Goal: Information Seeking & Learning: Understand process/instructions

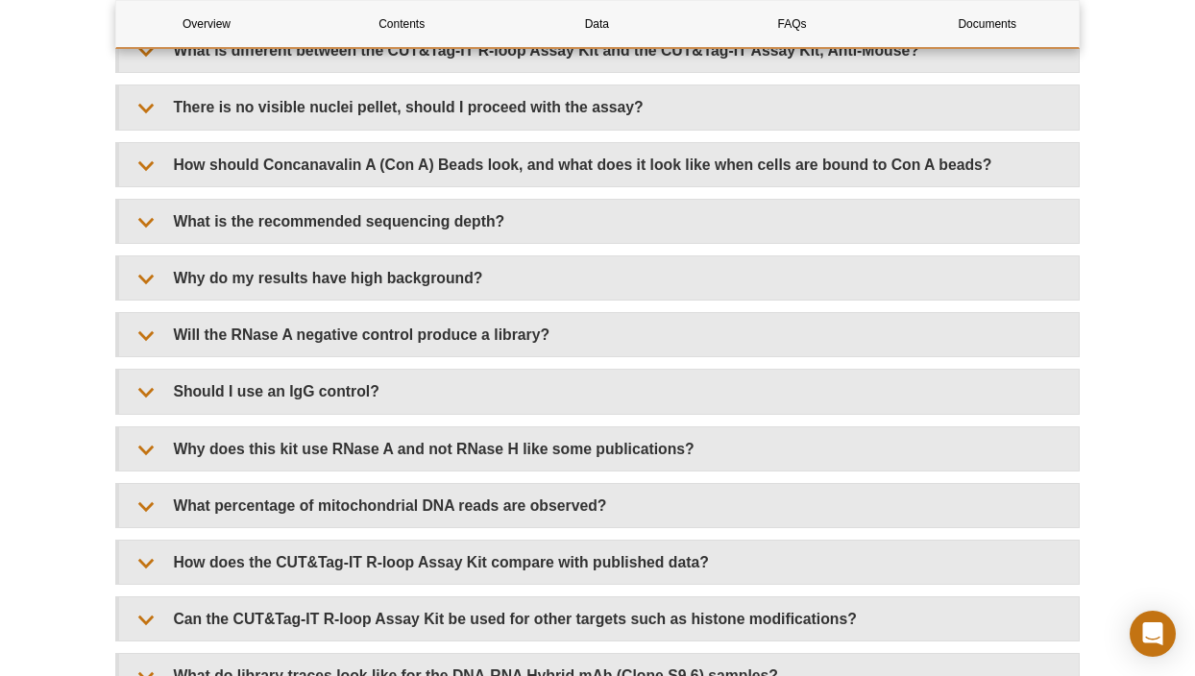
scroll to position [3836, 0]
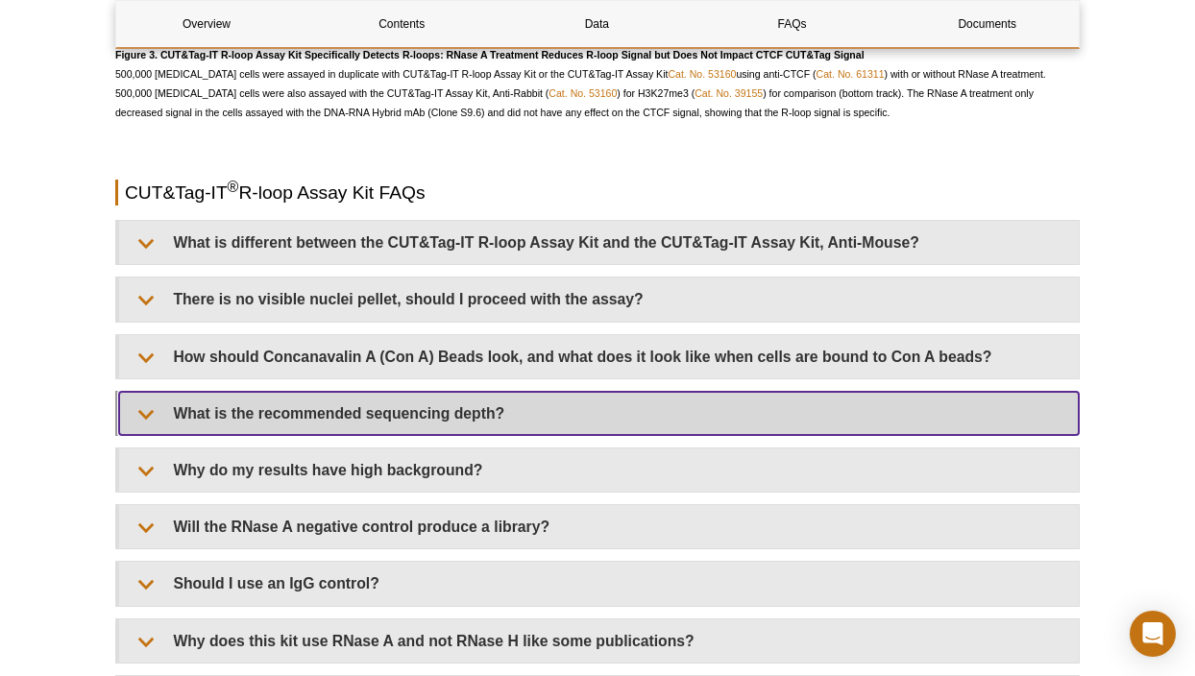
click at [143, 401] on summary "What is the recommended sequencing depth?" at bounding box center [598, 413] width 959 height 43
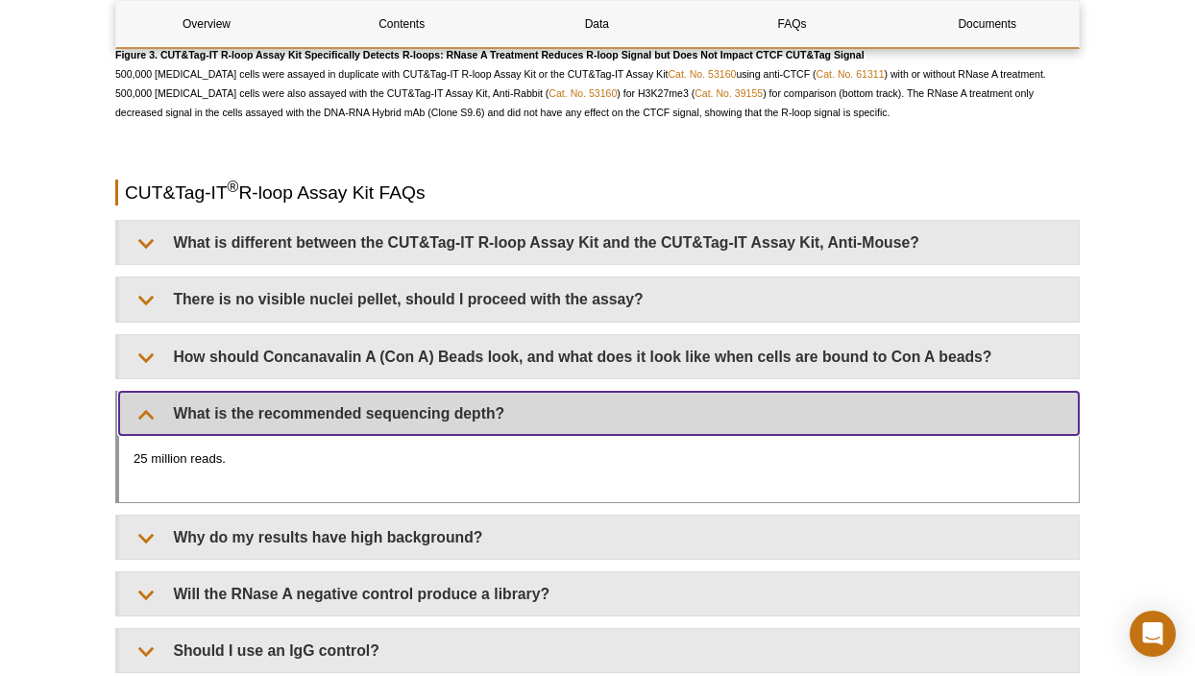
click at [140, 398] on summary "What is the recommended sequencing depth?" at bounding box center [598, 413] width 959 height 43
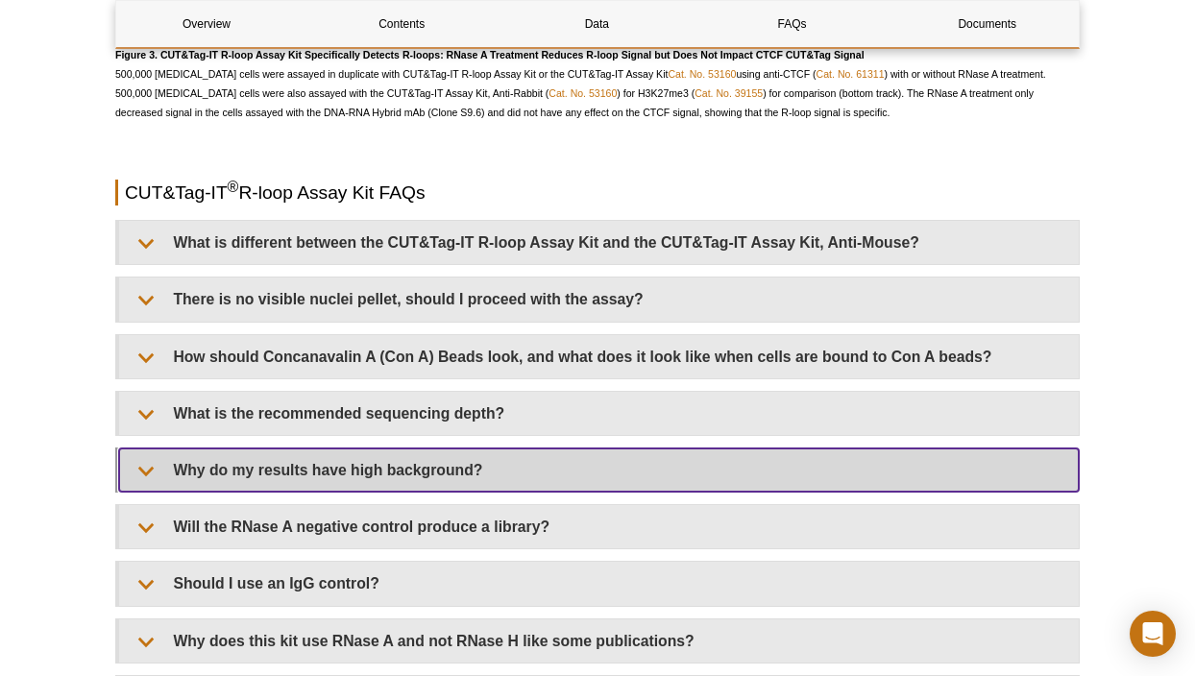
click at [141, 449] on summary "Why do my results have high background?" at bounding box center [598, 470] width 959 height 43
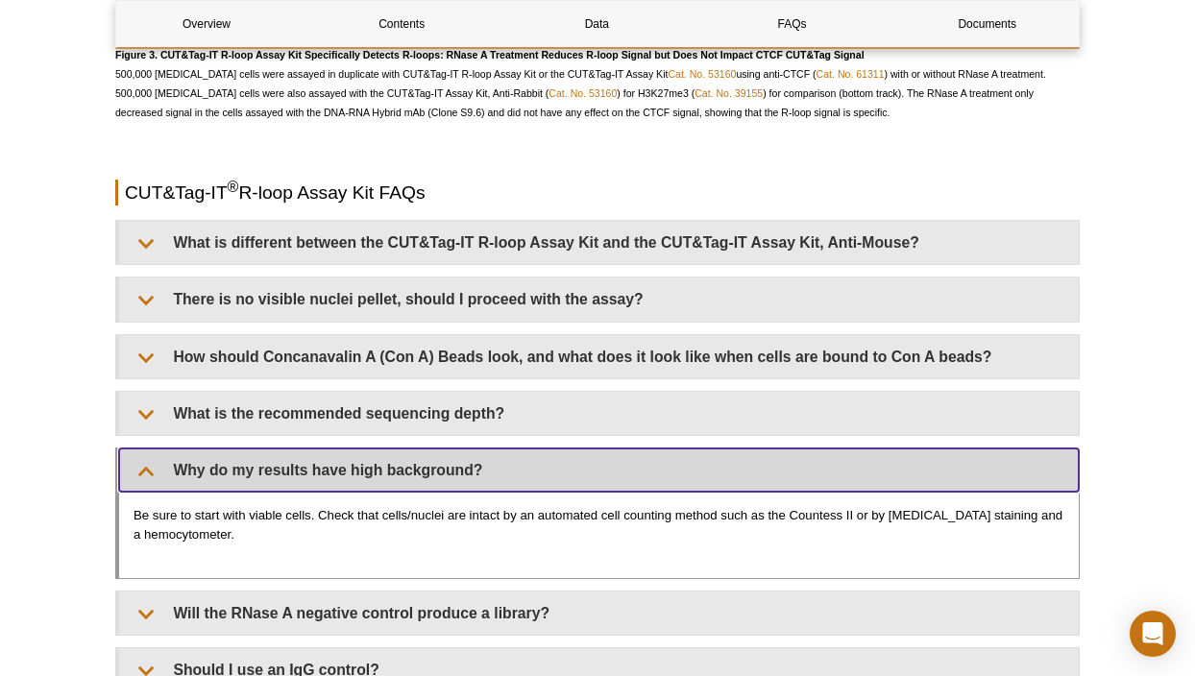
click at [141, 449] on summary "Why do my results have high background?" at bounding box center [598, 470] width 959 height 43
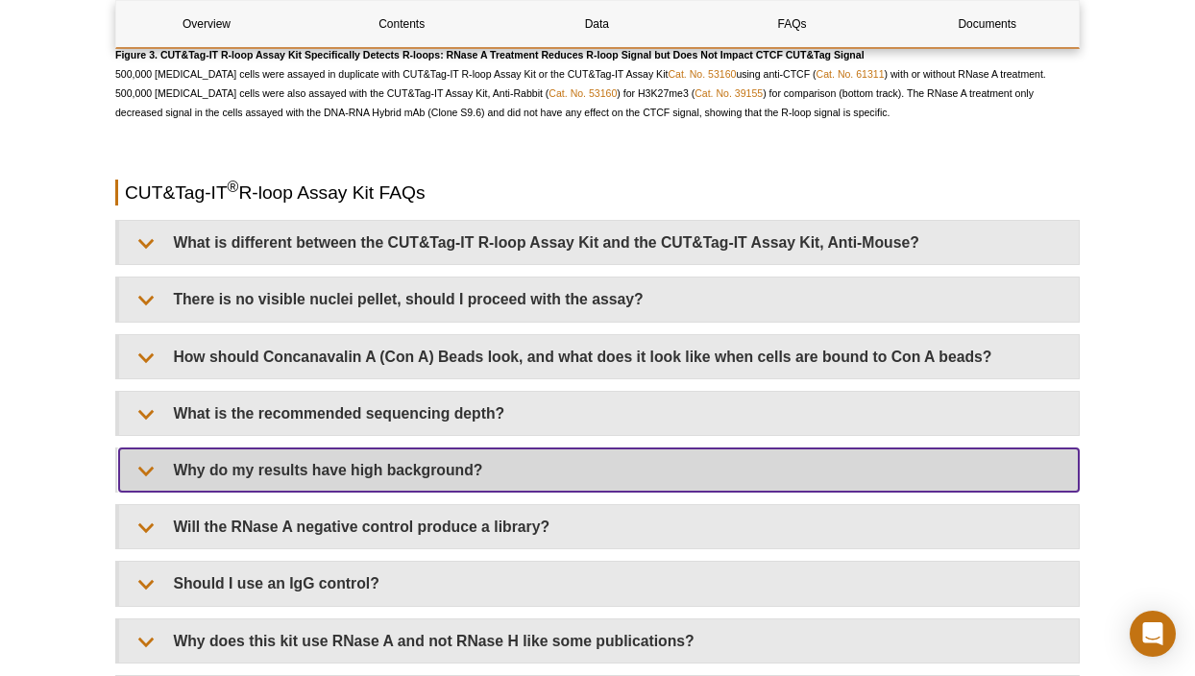
scroll to position [3932, 0]
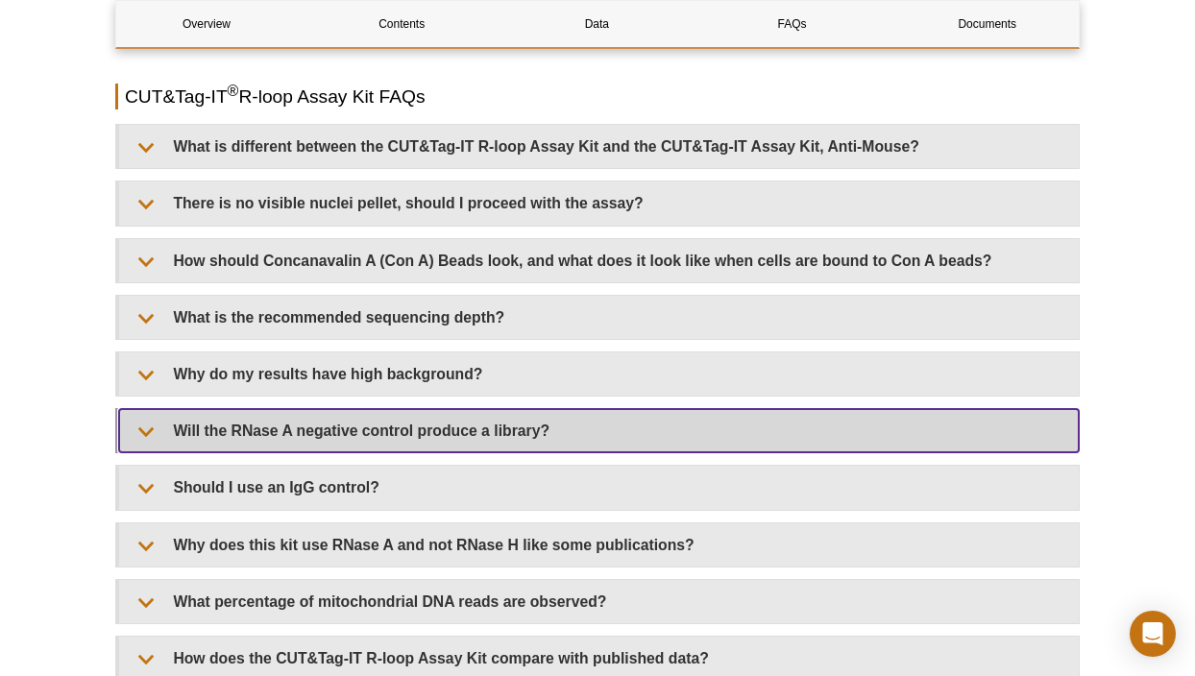
click at [156, 426] on summary "Will the RNase A negative control produce a library?" at bounding box center [598, 430] width 959 height 43
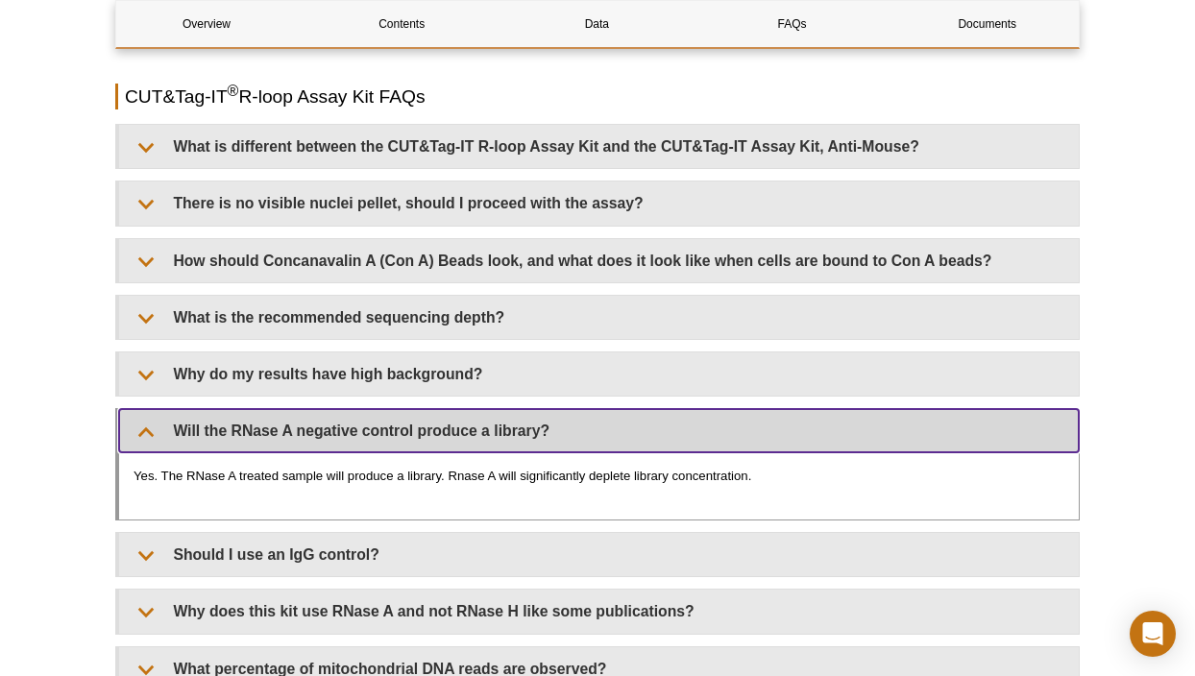
click at [156, 426] on summary "Will the RNase A negative control produce a library?" at bounding box center [598, 430] width 959 height 43
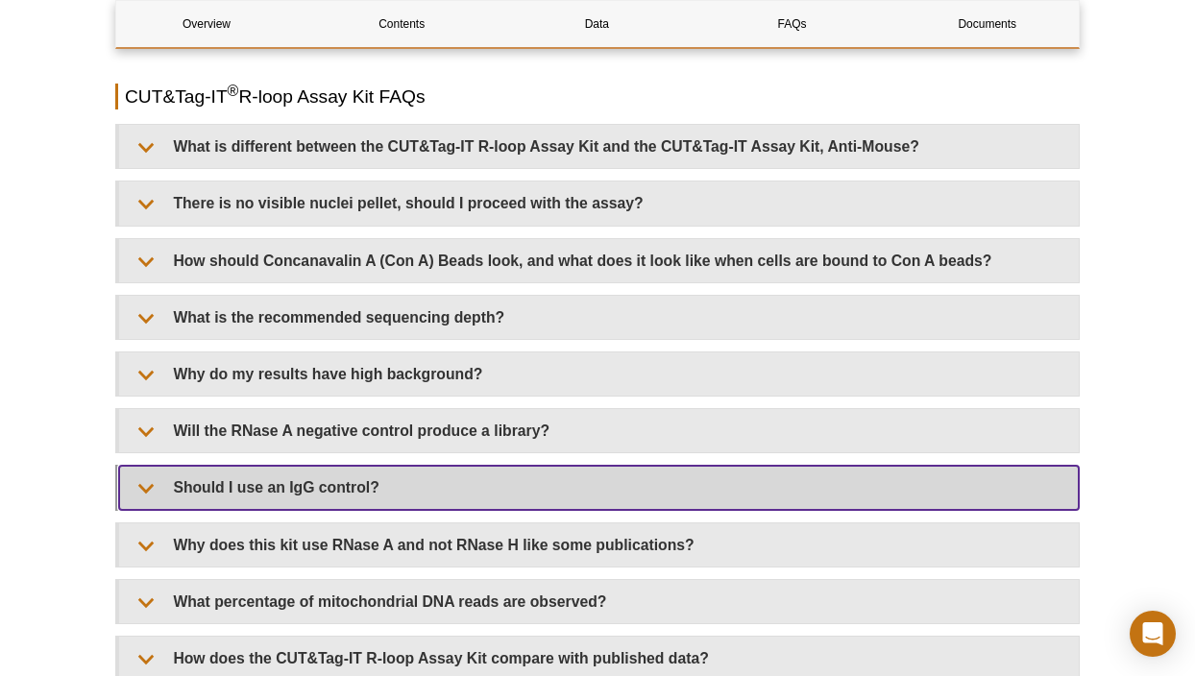
click at [181, 466] on summary "Should I use an IgG control?" at bounding box center [598, 487] width 959 height 43
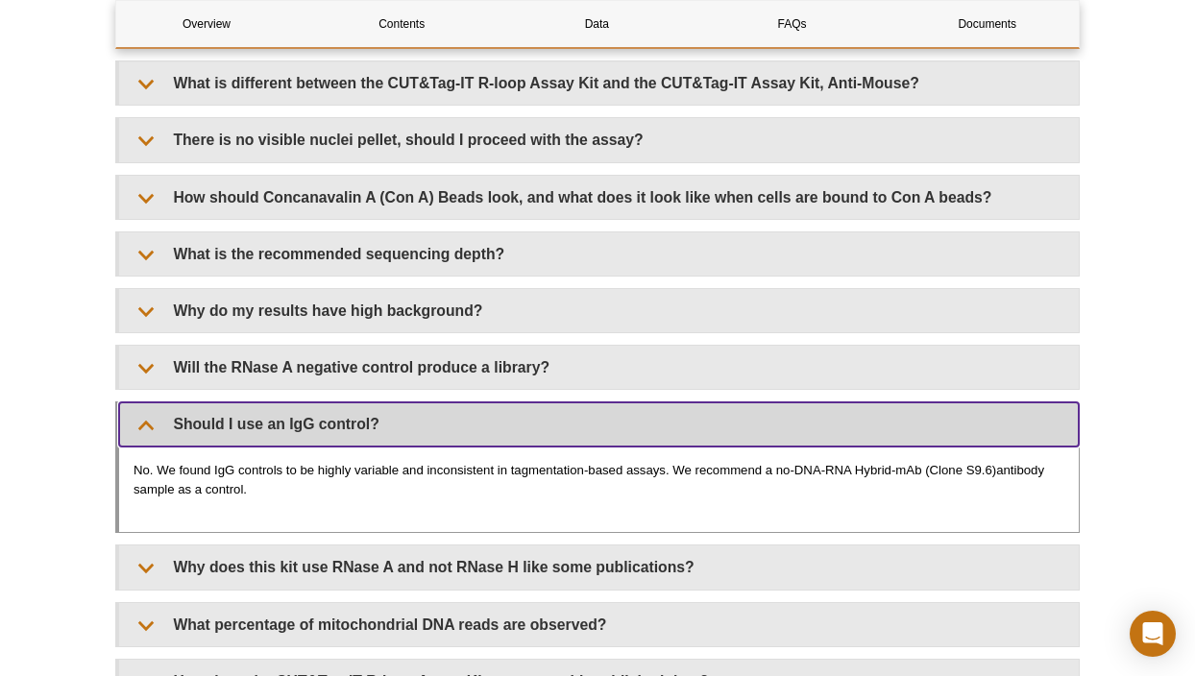
scroll to position [4028, 0]
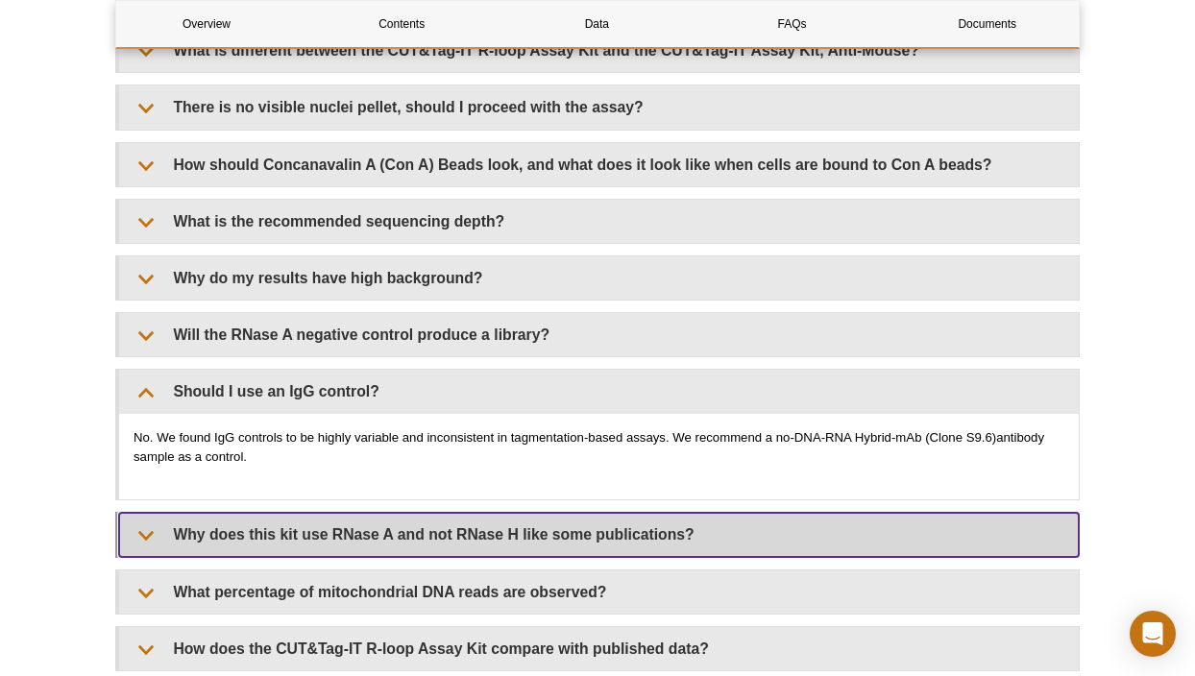
click at [189, 528] on summary "Why does this kit use RNase A and not RNase H like some publications?" at bounding box center [598, 534] width 959 height 43
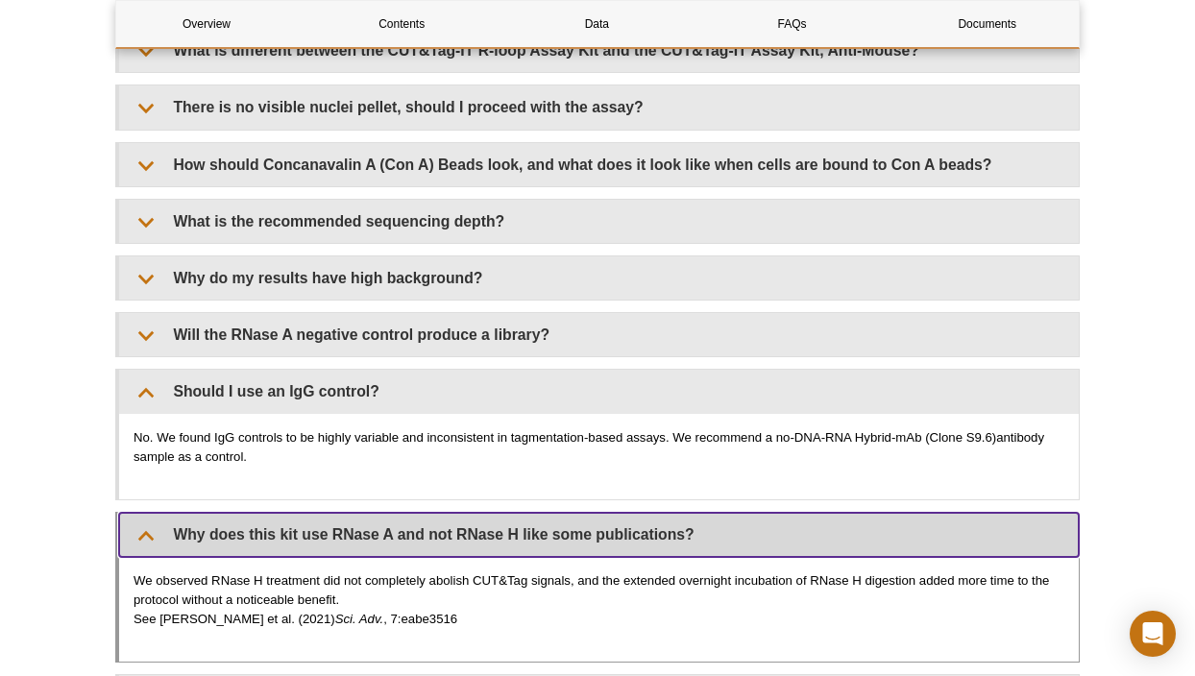
click at [187, 520] on summary "Why does this kit use RNase A and not RNase H like some publications?" at bounding box center [598, 534] width 959 height 43
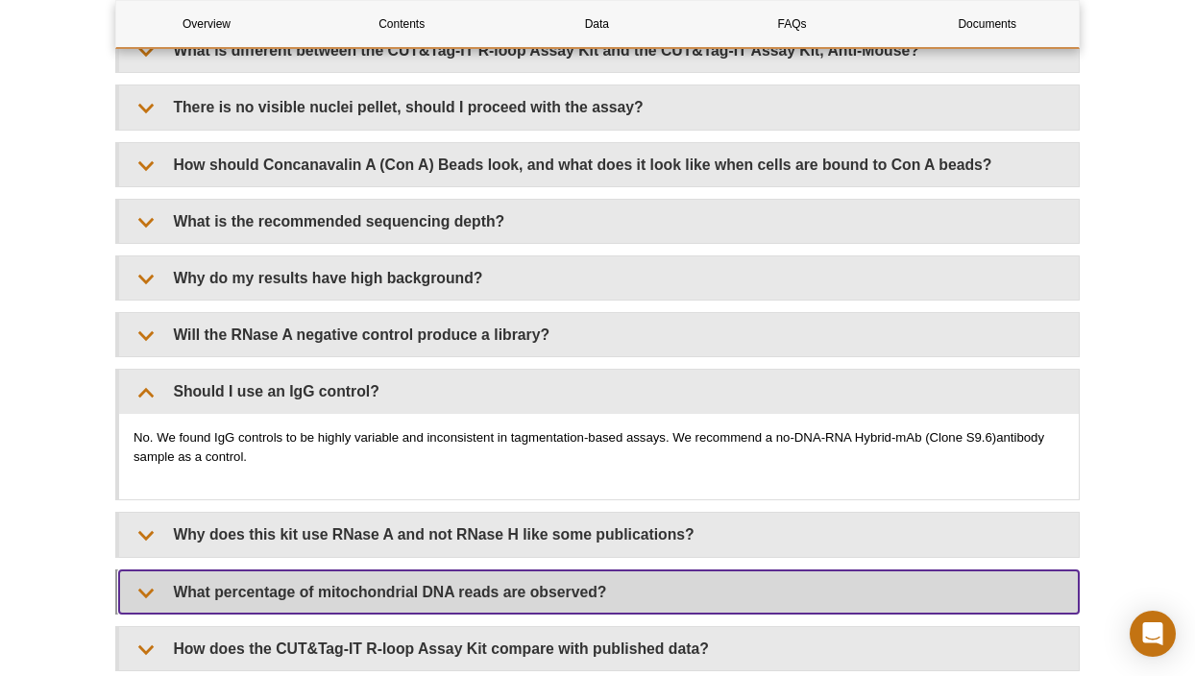
click at [212, 570] on summary "What percentage of mitochondrial DNA reads are observed?" at bounding box center [598, 591] width 959 height 43
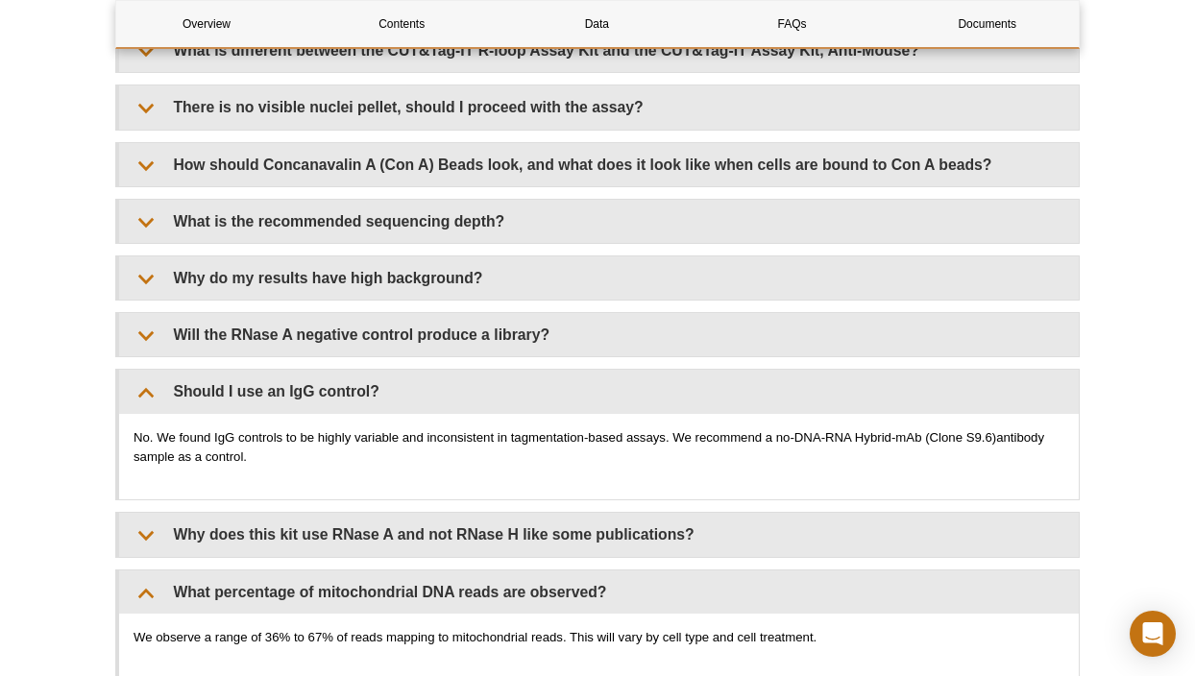
click at [212, 547] on div "What is different between the CUT&Tag-IT R-loop Assay Kit and the CUT&Tag-IT As…" at bounding box center [597, 468] width 964 height 881
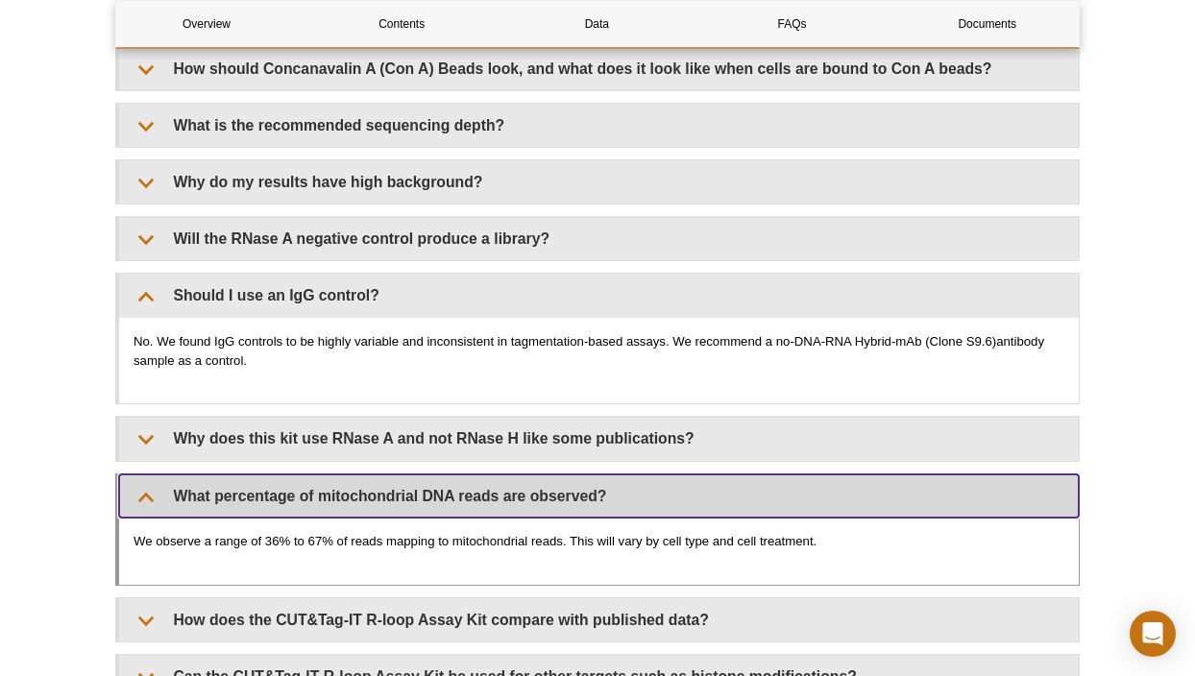
click at [242, 474] on summary "What percentage of mitochondrial DNA reads are observed?" at bounding box center [598, 495] width 959 height 43
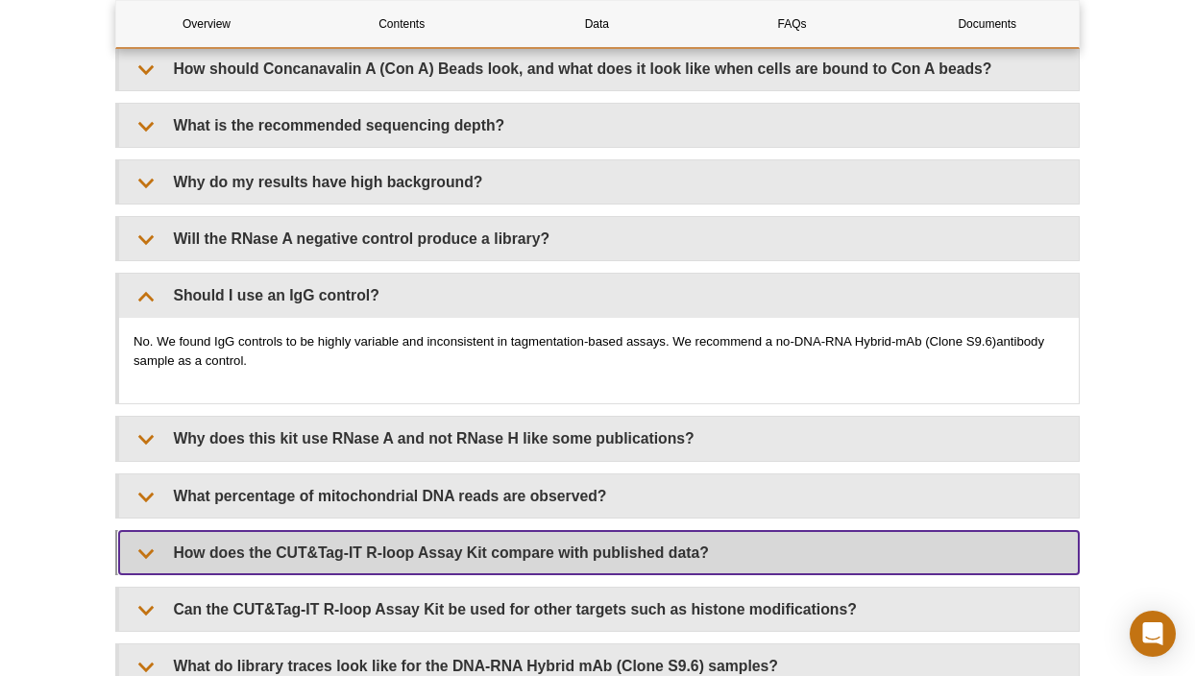
click at [237, 531] on summary "How does the CUT&Tag-IT R-loop Assay Kit compare with published data?" at bounding box center [598, 552] width 959 height 43
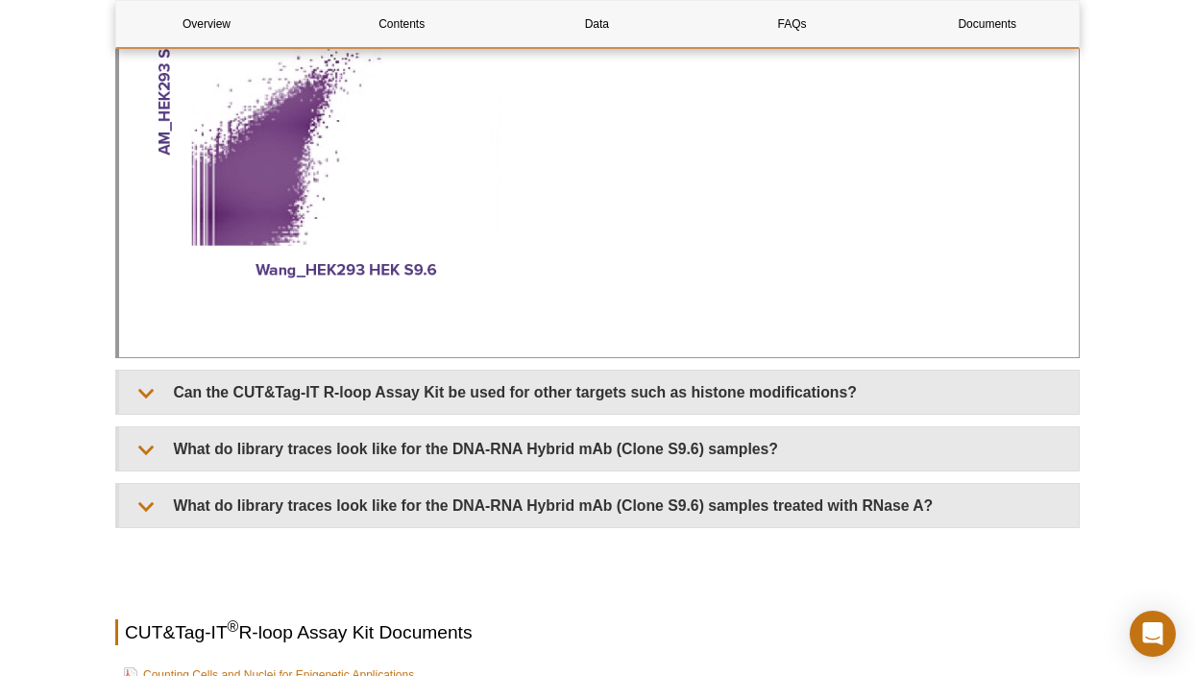
scroll to position [5084, 0]
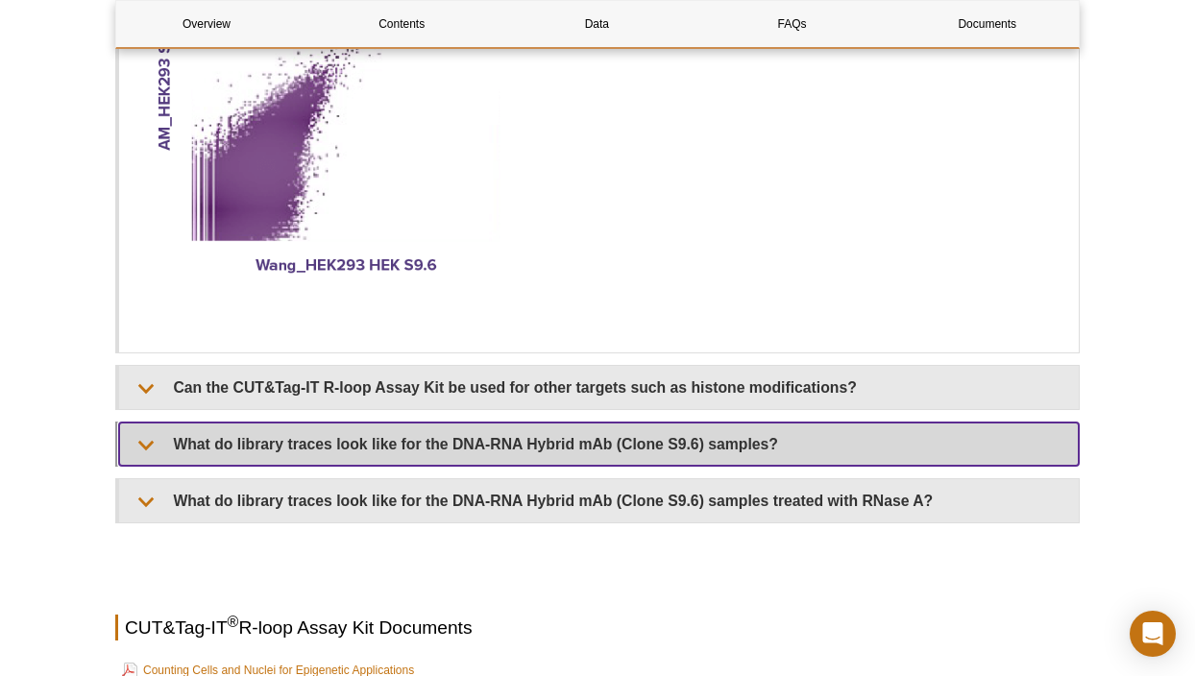
click at [294, 428] on summary "What do library traces look like for the DNA-RNA Hybrid mAb (Clone S9.6) sample…" at bounding box center [598, 444] width 959 height 43
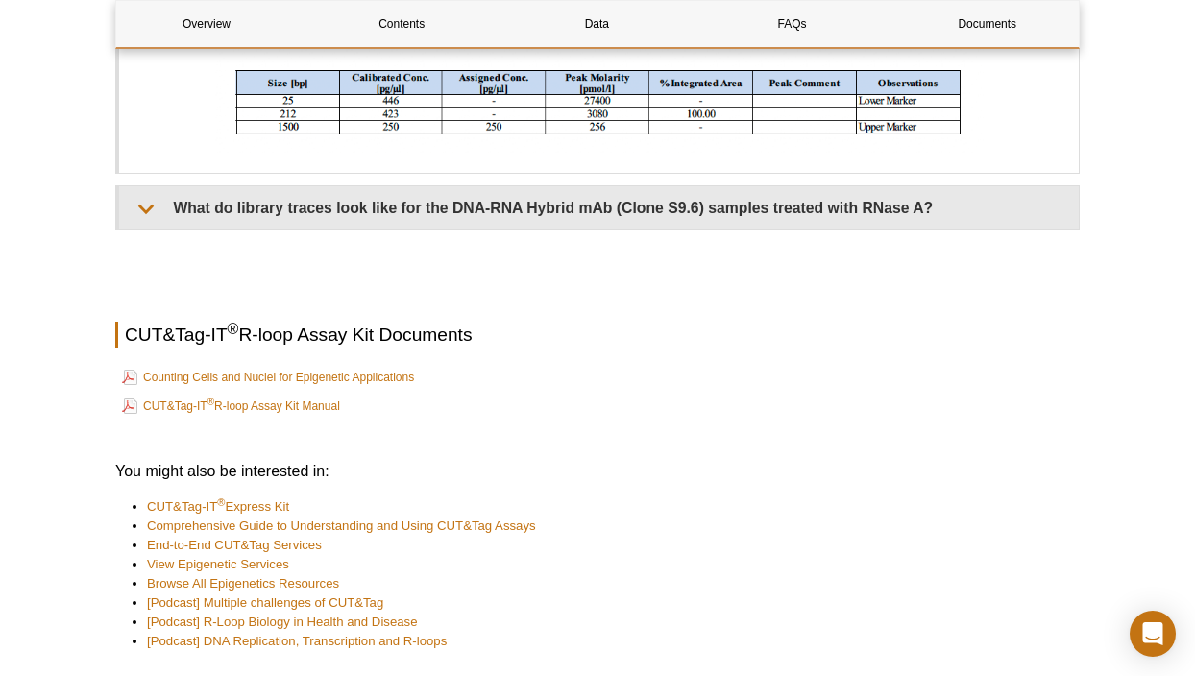
scroll to position [5853, 0]
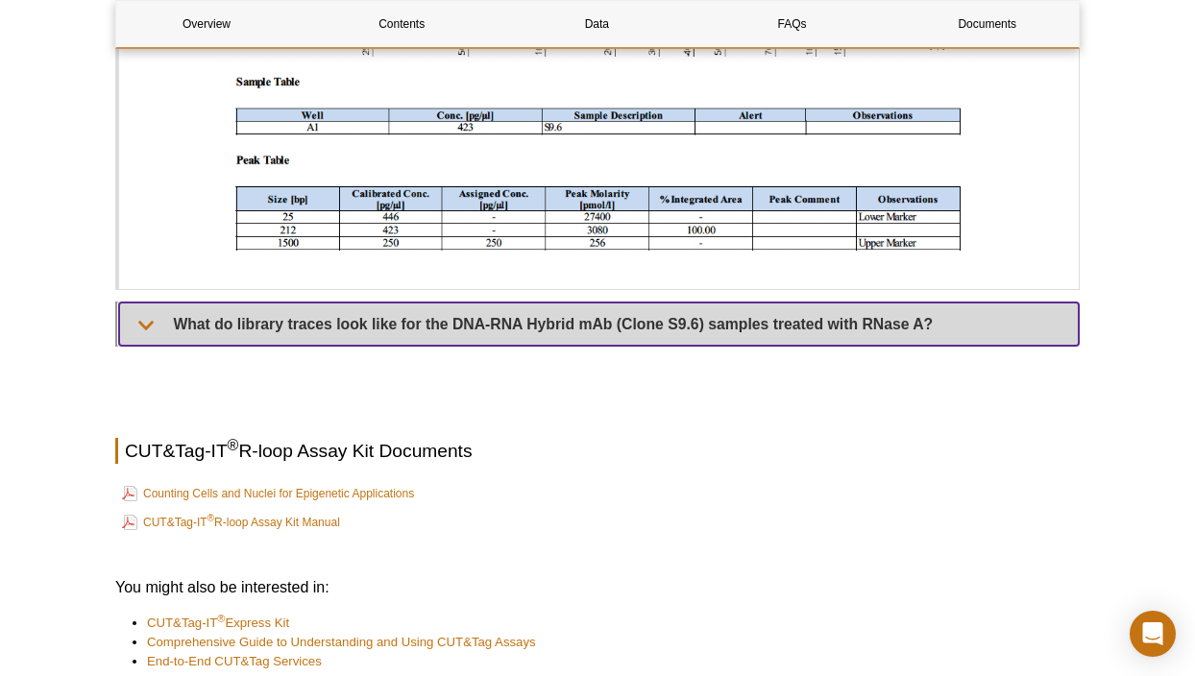
click at [345, 318] on summary "What do library traces look like for the DNA-RNA Hybrid mAb (Clone S9.6) sample…" at bounding box center [598, 324] width 959 height 43
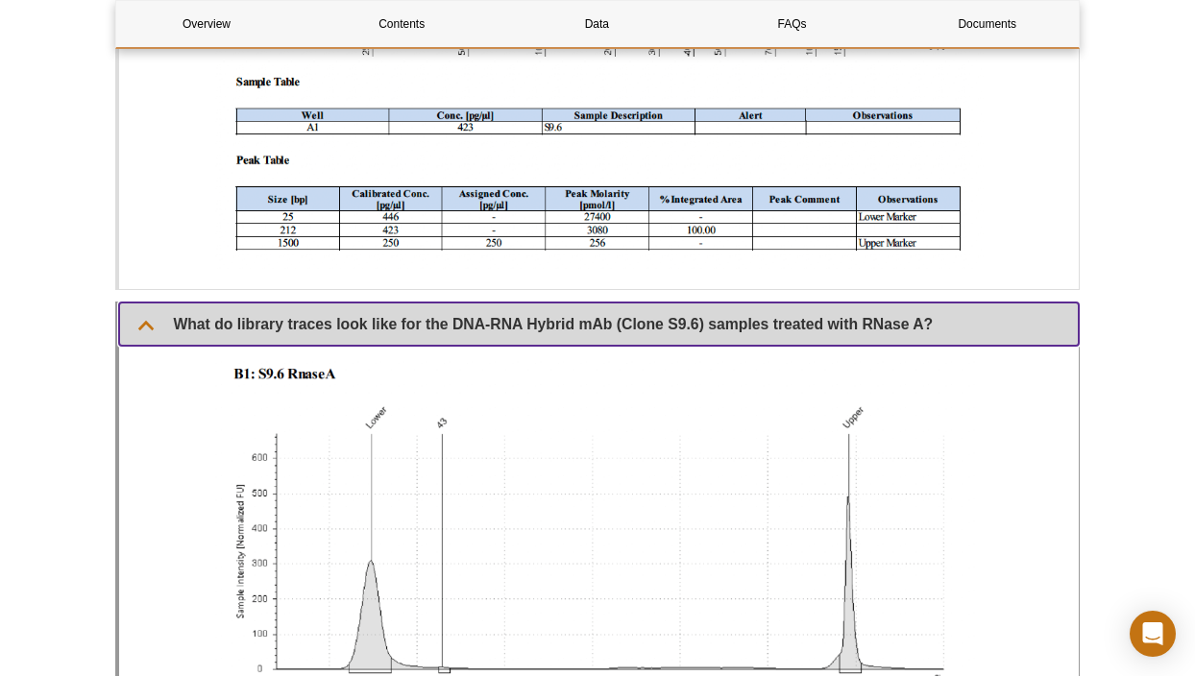
click at [345, 318] on summary "What do library traces look like for the DNA-RNA Hybrid mAb (Clone S9.6) sample…" at bounding box center [598, 324] width 959 height 43
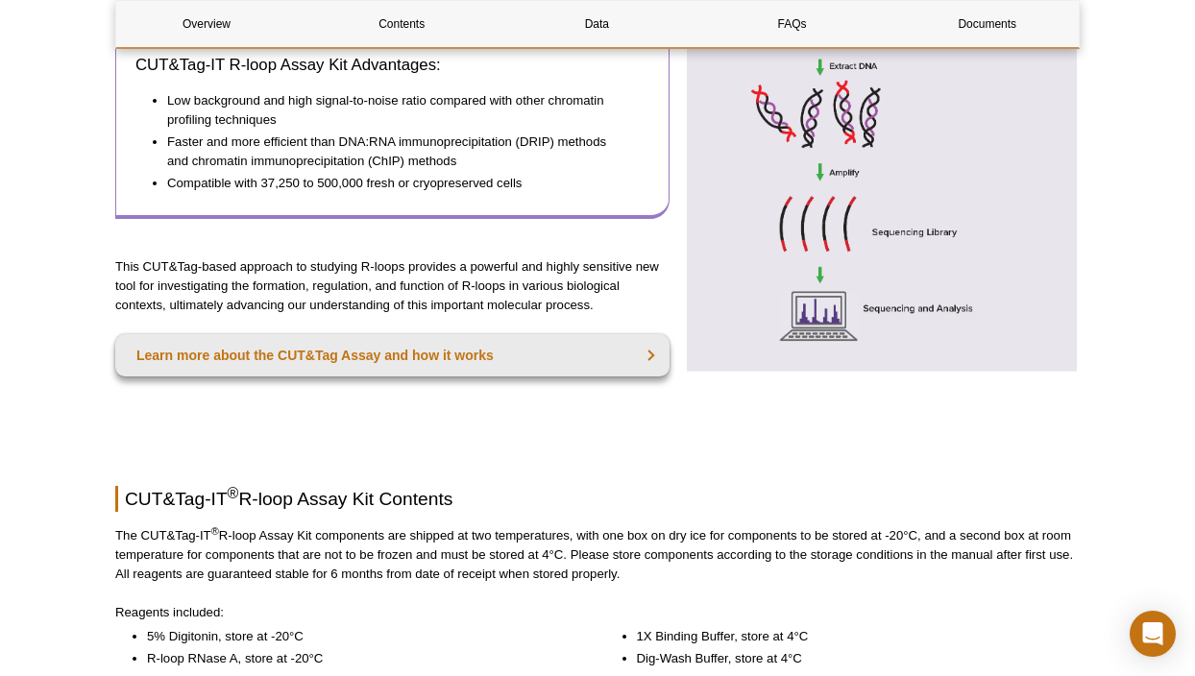
scroll to position [1153, 0]
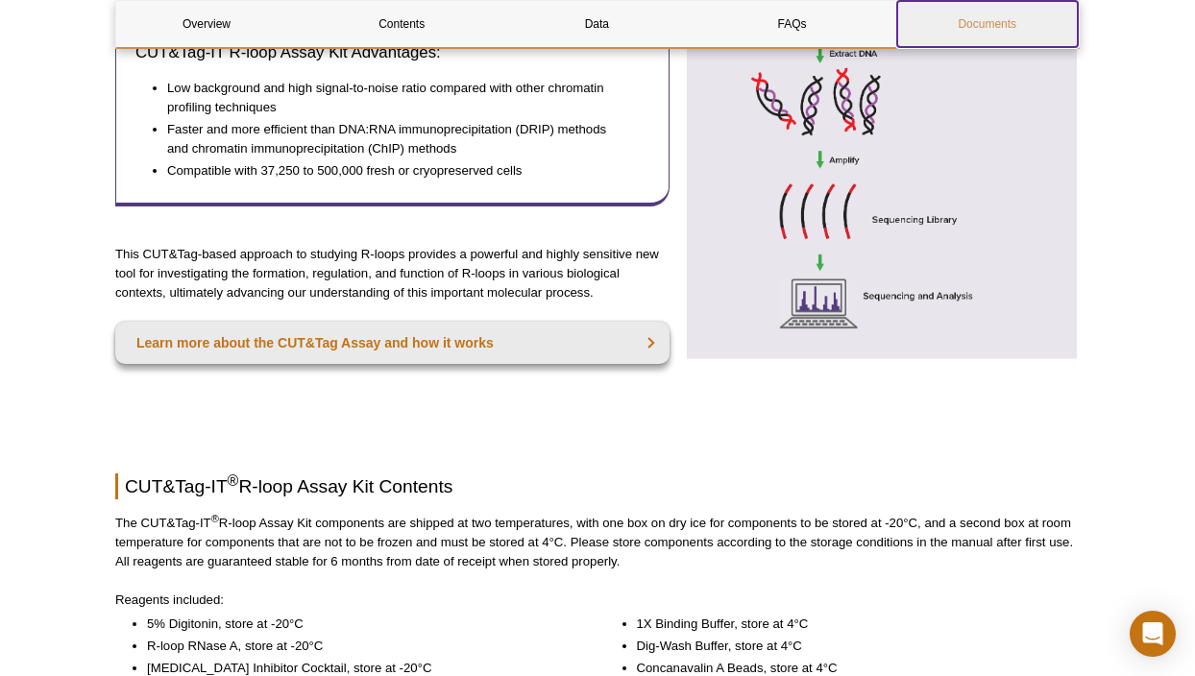
click at [991, 12] on link "Documents" at bounding box center [987, 24] width 181 height 46
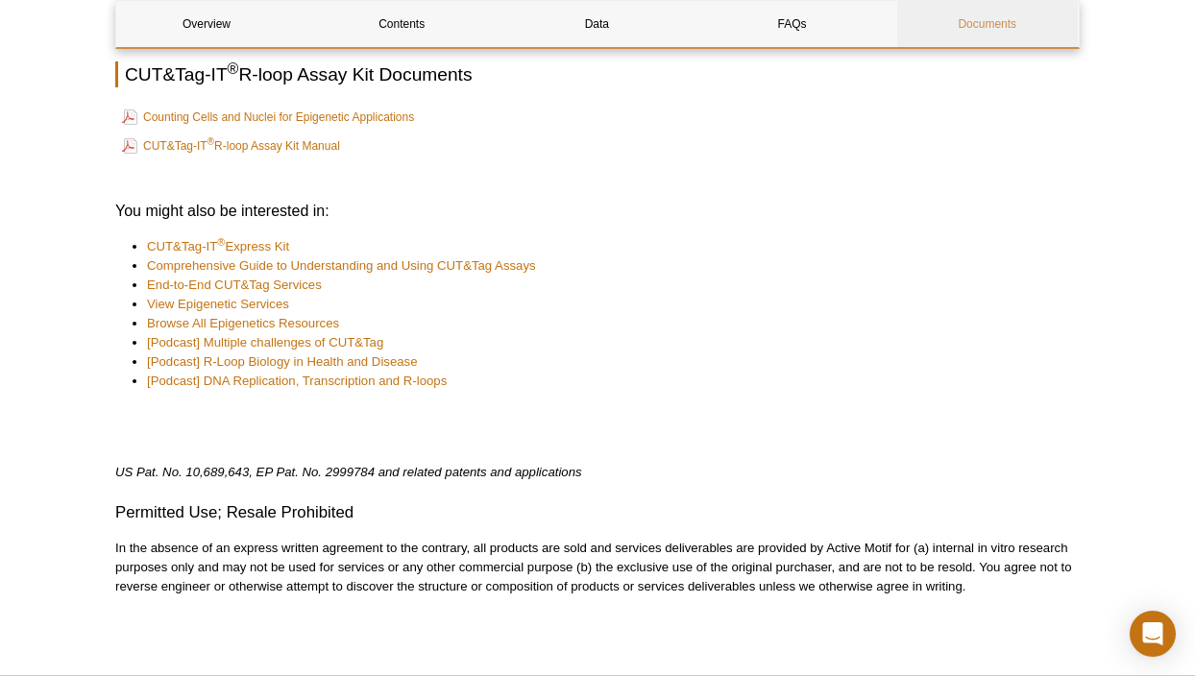
scroll to position [6211, 0]
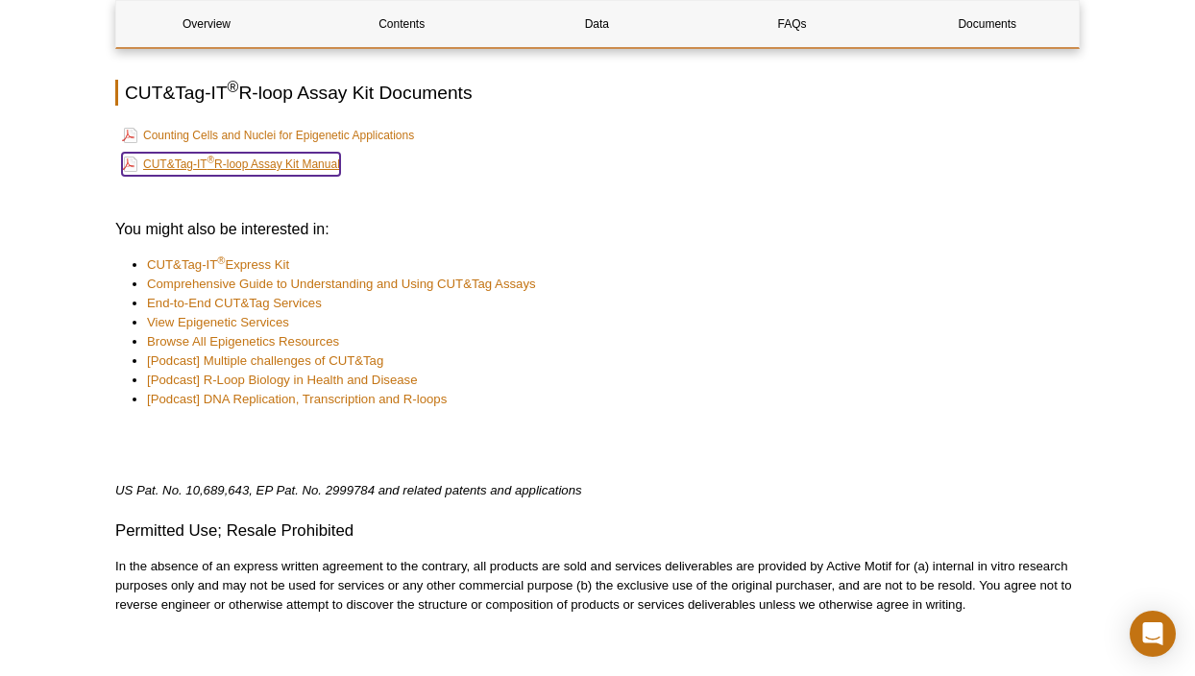
click at [332, 153] on link "CUT&Tag-IT ® R-loop Assay Kit Manual" at bounding box center [231, 164] width 218 height 23
